Goal: Task Accomplishment & Management: Manage account settings

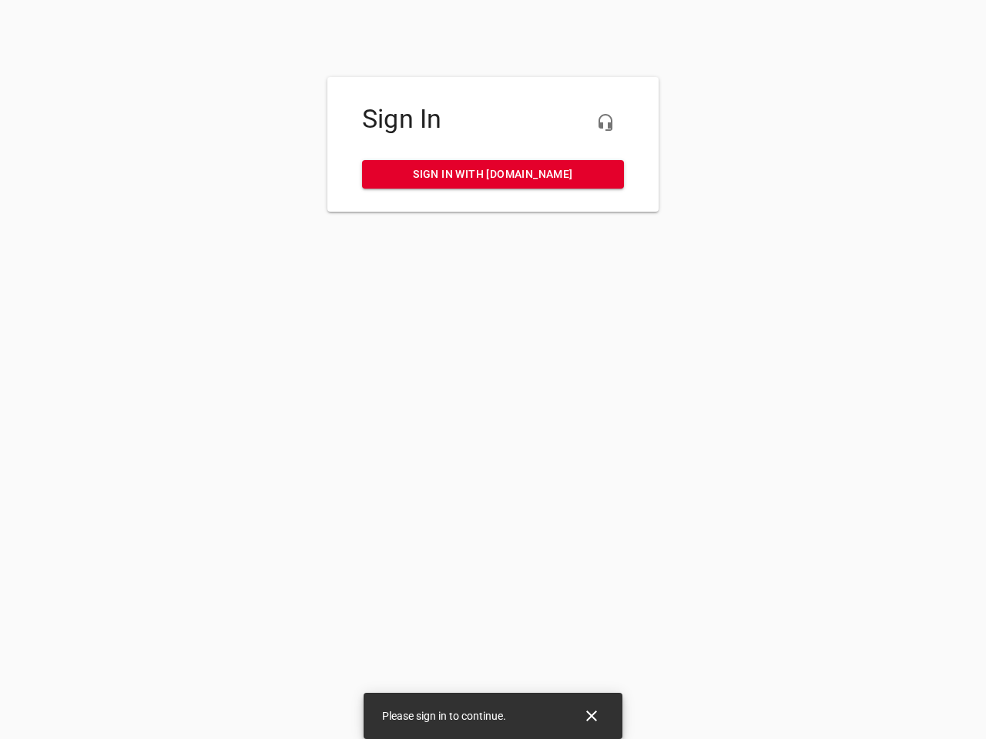
click at [605, 122] on icon "button" at bounding box center [605, 122] width 18 height 18
click at [592, 716] on icon "Close" at bounding box center [591, 716] width 11 height 11
